Goal: Task Accomplishment & Management: Complete application form

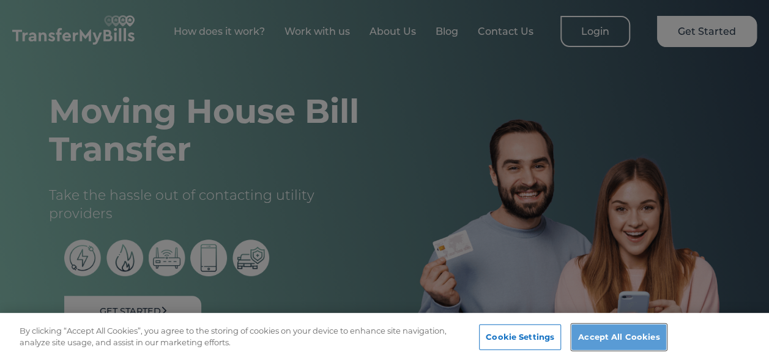
click at [596, 333] on button "Accept All Cookies" at bounding box center [618, 338] width 95 height 26
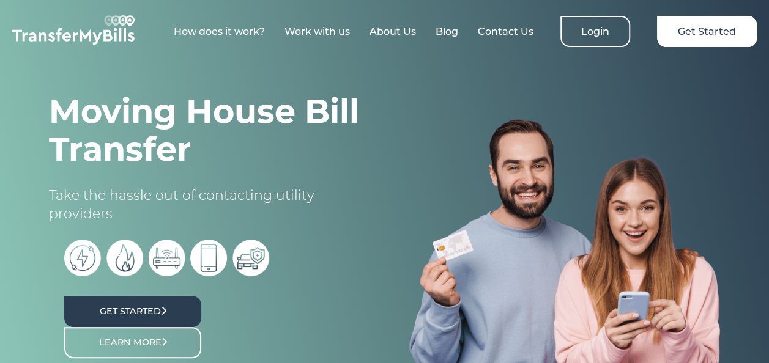
click at [157, 304] on link "Get Started" at bounding box center [132, 311] width 137 height 31
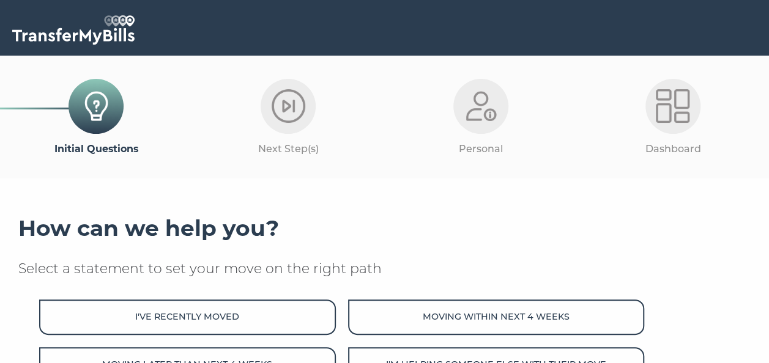
drag, startPoint x: 768, startPoint y: 130, endPoint x: 769, endPoint y: 147, distance: 17.1
click at [768, 147] on html "Skip to main content Initial Questions Next Step(s) Personal Dashboard How can …" at bounding box center [384, 298] width 769 height 597
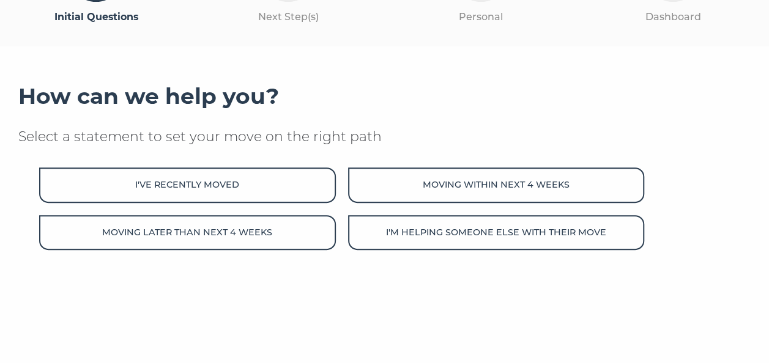
scroll to position [133, 0]
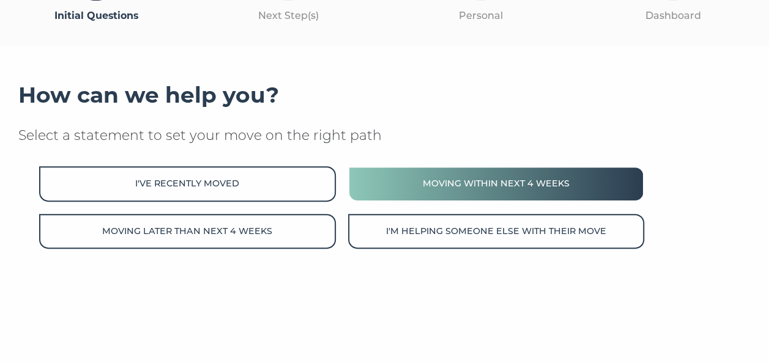
click at [418, 182] on button "Moving within next 4 weeks" at bounding box center [496, 183] width 297 height 35
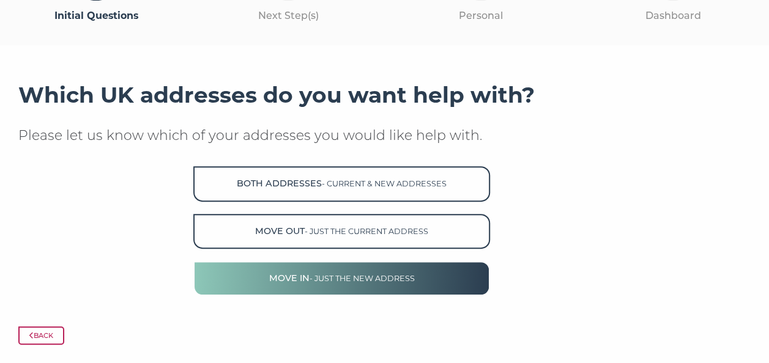
click at [460, 291] on button "Move in - just the new address" at bounding box center [341, 278] width 297 height 35
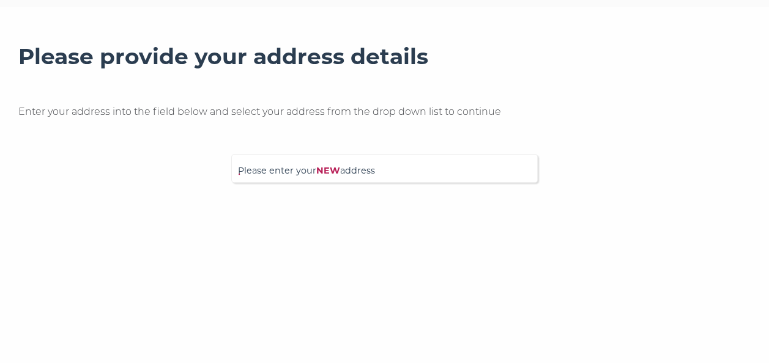
scroll to position [173, 0]
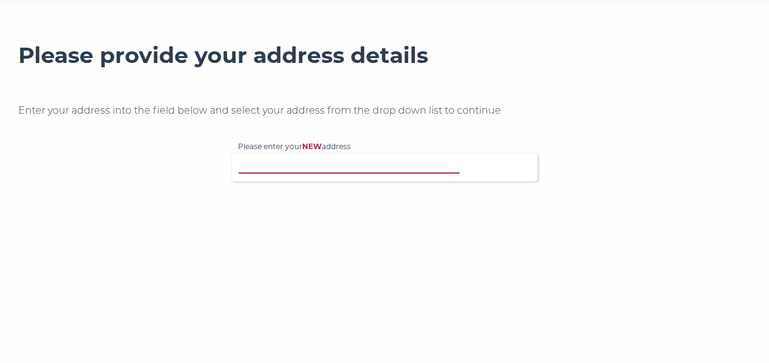
click at [411, 164] on input "Please enter your NEW address" at bounding box center [369, 166] width 263 height 12
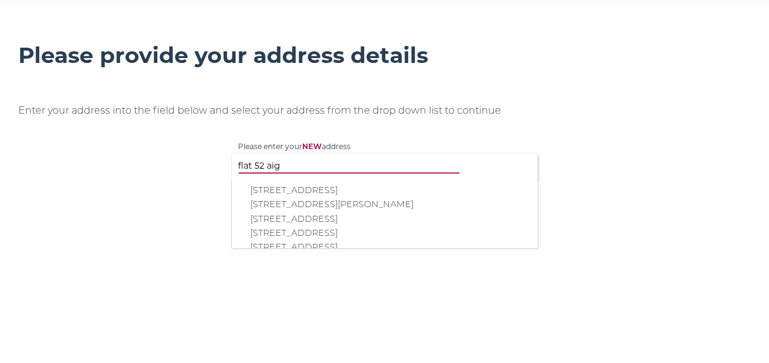
type input "flat 52 aig"
click at [412, 212] on p "Flat 52, Aigburth Mansions, Hackford Road, London, SW9 0EW" at bounding box center [390, 204] width 281 height 14
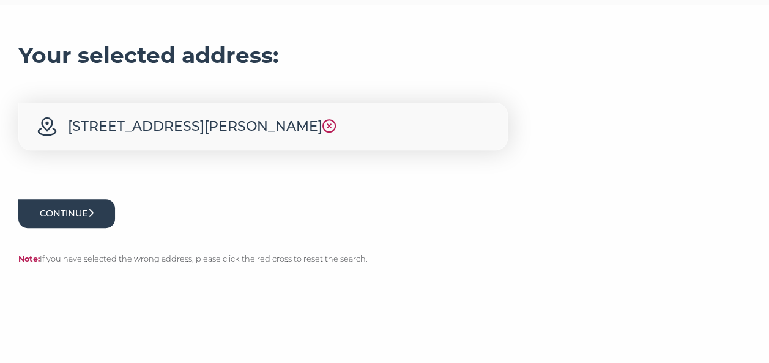
click at [59, 228] on button "Continue" at bounding box center [66, 213] width 97 height 29
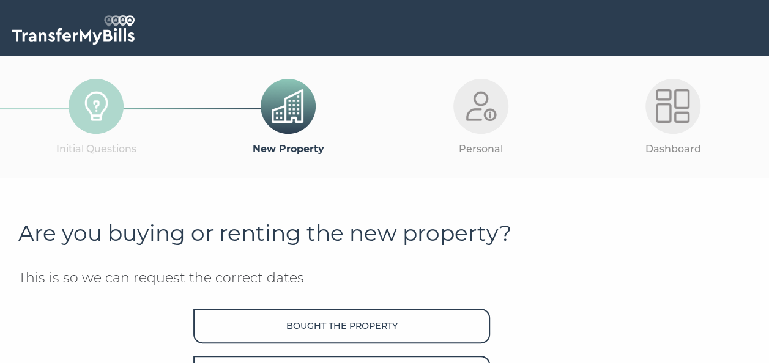
click at [765, 114] on div "Dashboard" at bounding box center [673, 117] width 192 height 123
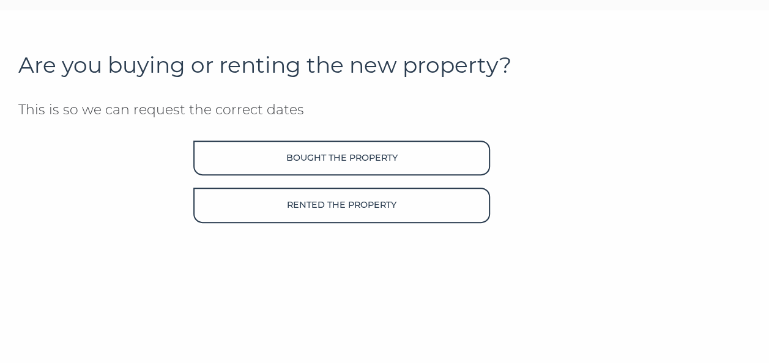
scroll to position [169, 0]
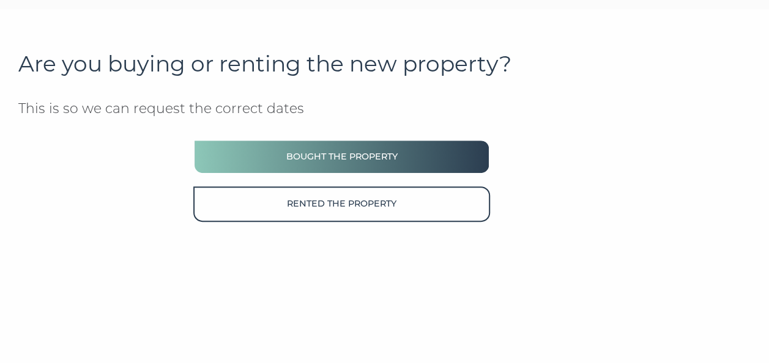
click at [426, 158] on button "Bought the property" at bounding box center [341, 156] width 297 height 35
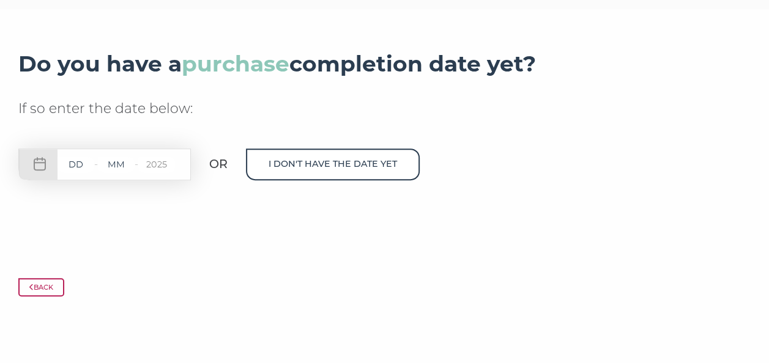
click at [78, 165] on input "text" at bounding box center [75, 164] width 37 height 15
type input "16"
click at [115, 165] on input "text" at bounding box center [116, 164] width 37 height 15
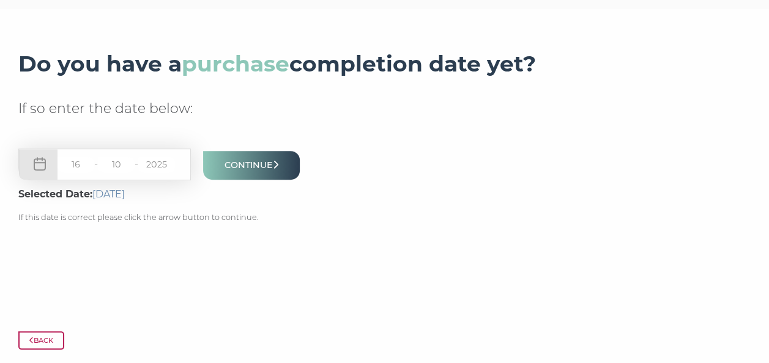
type input "10"
click at [158, 166] on input "2025" at bounding box center [156, 164] width 37 height 15
click at [236, 170] on button "Continue" at bounding box center [251, 165] width 97 height 29
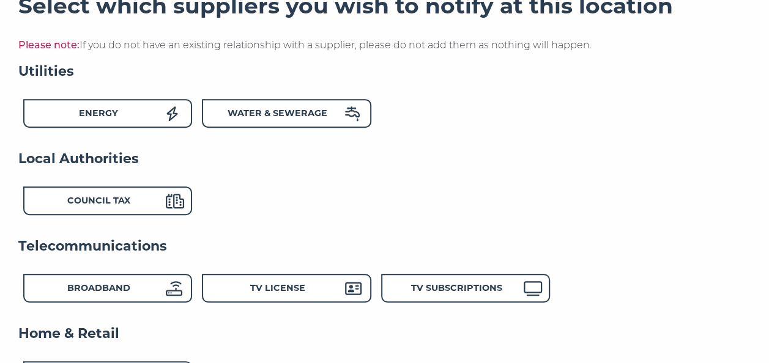
scroll to position [235, 0]
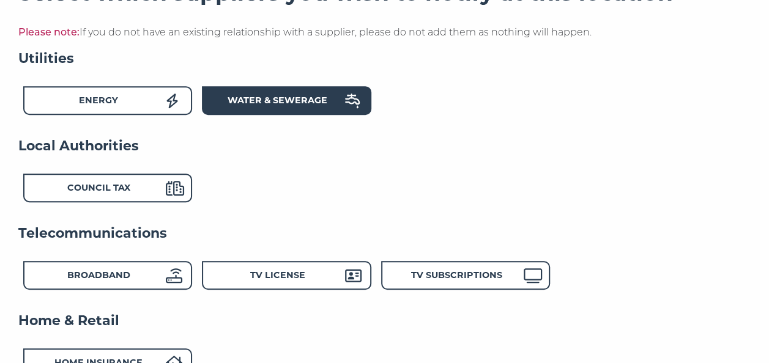
click at [268, 102] on strong "Water & Sewerage" at bounding box center [277, 100] width 100 height 11
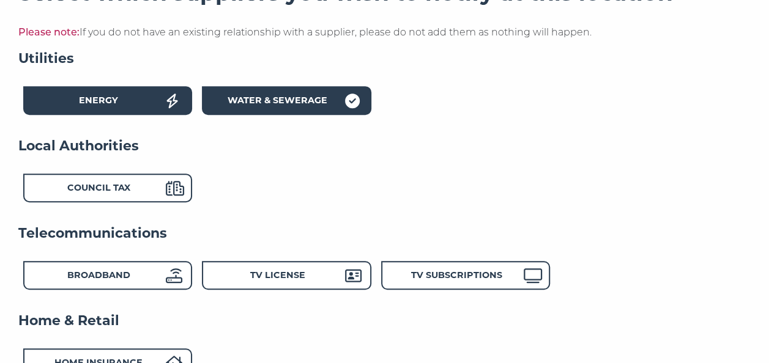
click at [120, 100] on div "Energy" at bounding box center [98, 103] width 135 height 18
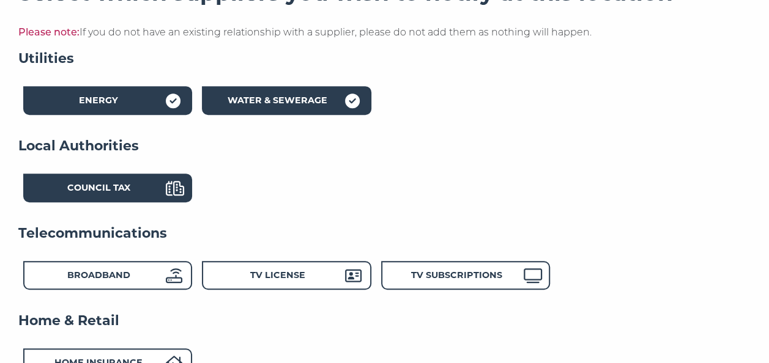
click at [137, 193] on div "Council Tax" at bounding box center [98, 190] width 135 height 18
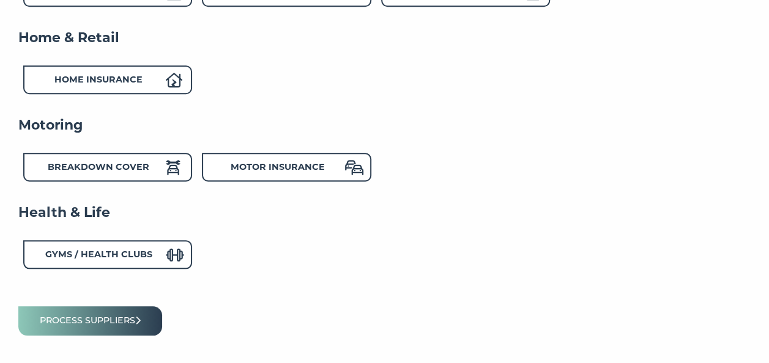
scroll to position [527, 0]
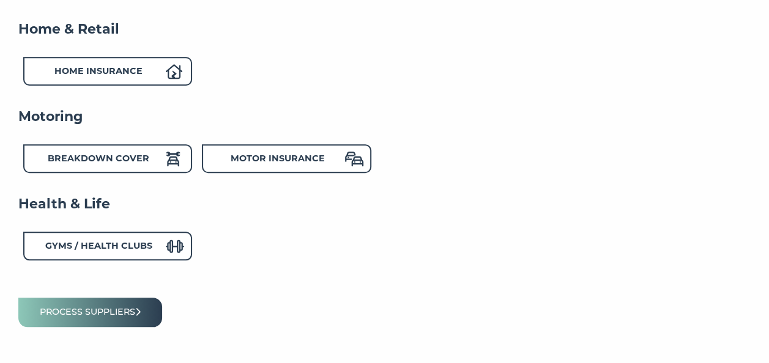
click at [465, 265] on div "Gyms / Health Clubs" at bounding box center [384, 249] width 732 height 35
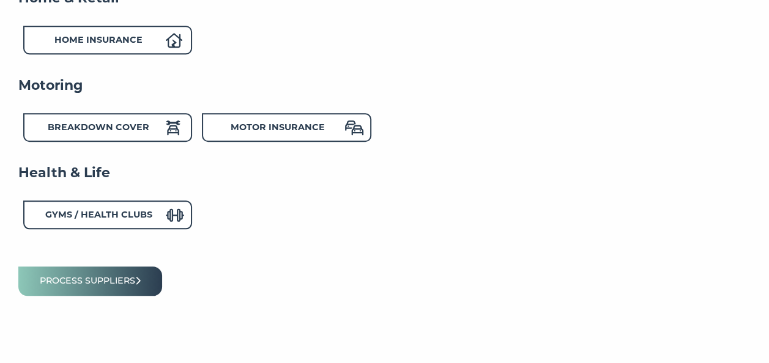
scroll to position [561, 0]
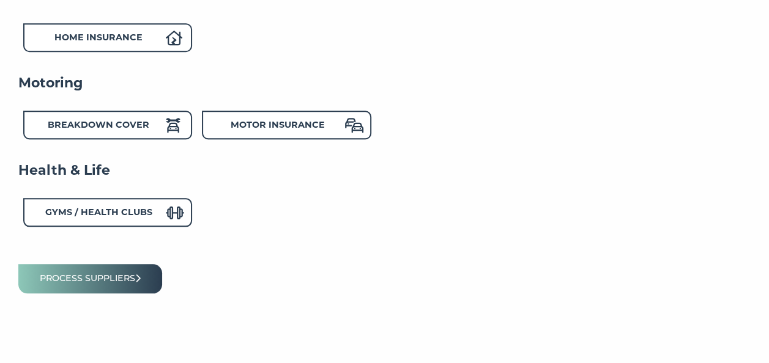
click at [444, 268] on p "Process suppliers" at bounding box center [384, 278] width 732 height 29
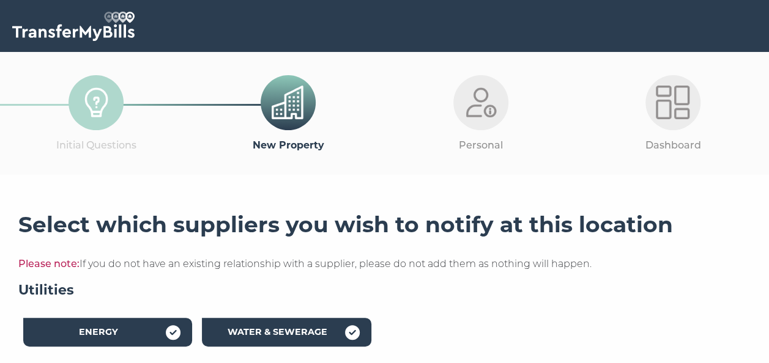
scroll to position [0, 0]
